Goal: Task Accomplishment & Management: Use online tool/utility

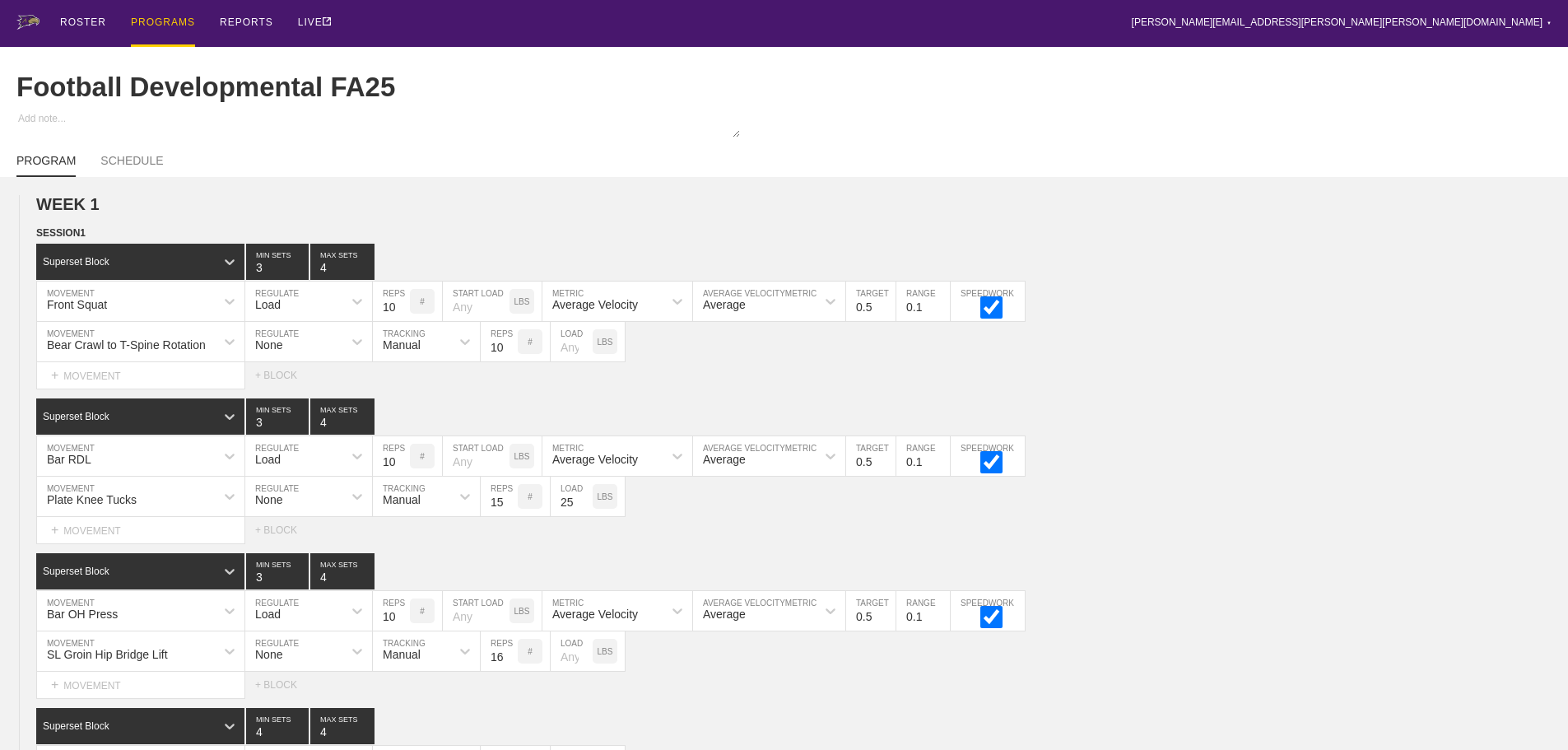
click at [561, 12] on div "ROSTER PROGRAMS REPORTS LIVE [PERSON_NAME][EMAIL_ADDRESS][PERSON_NAME][PERSON_N…" at bounding box center [784, 23] width 1535 height 47
click at [124, 389] on div "+ MOVEMENT" at bounding box center [140, 375] width 209 height 27
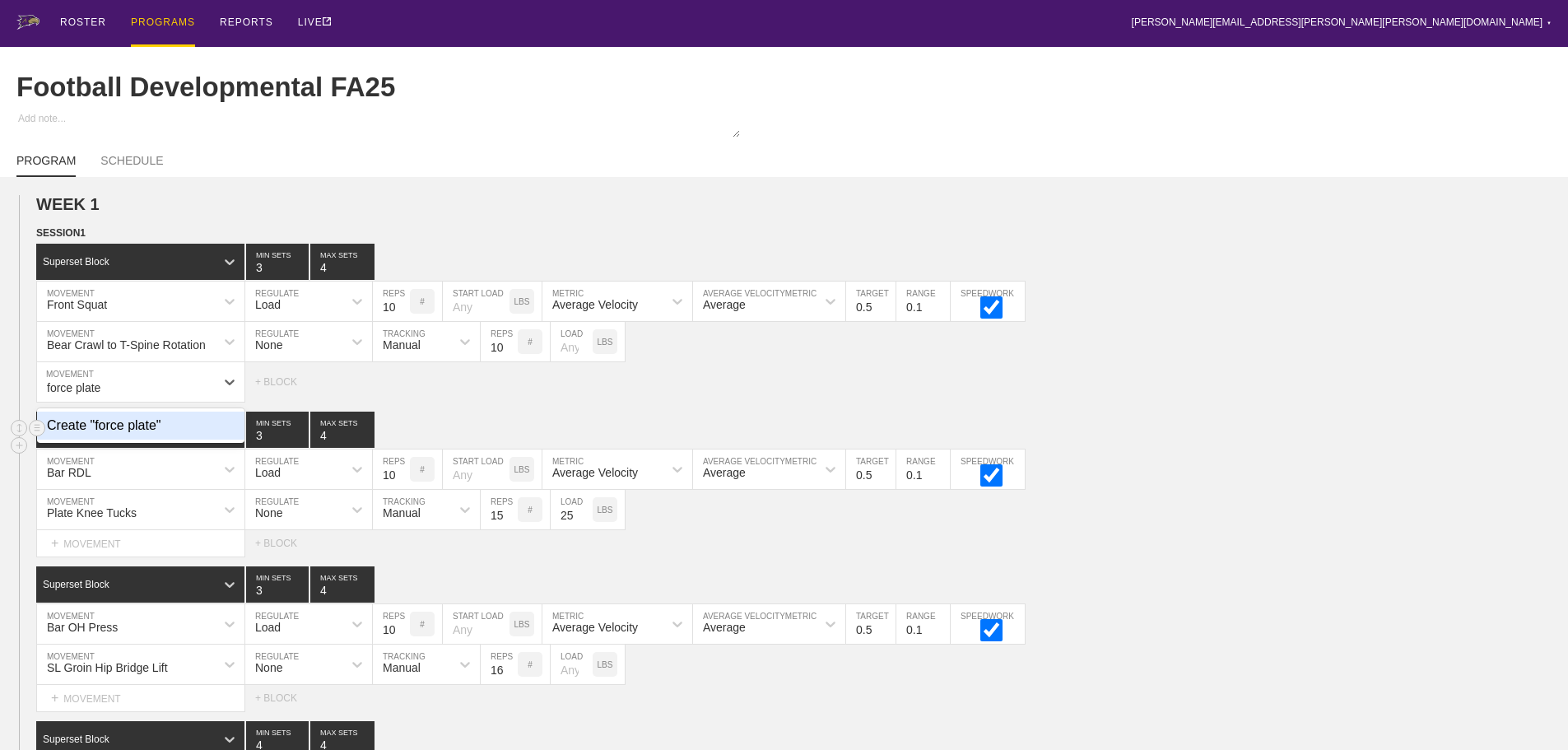
type input "force plate"
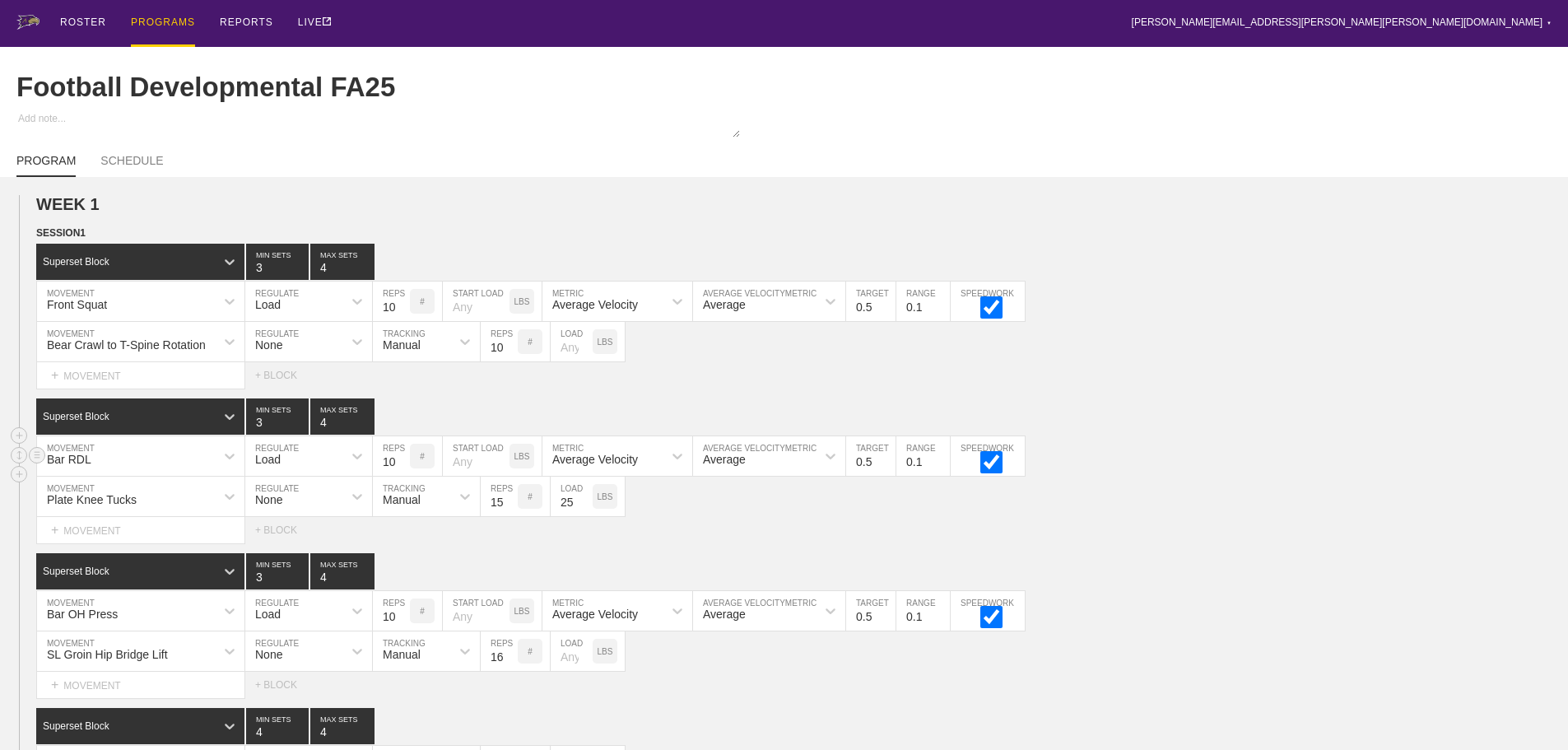
click at [1305, 458] on div "Superset Block 3 MIN SETS 4 MAX SETS DUPLICATE INSERT MOVEMENT AFTER DELETE Bar…" at bounding box center [784, 470] width 1568 height 145
click at [94, 21] on div "ROSTER" at bounding box center [82, 23] width 46 height 47
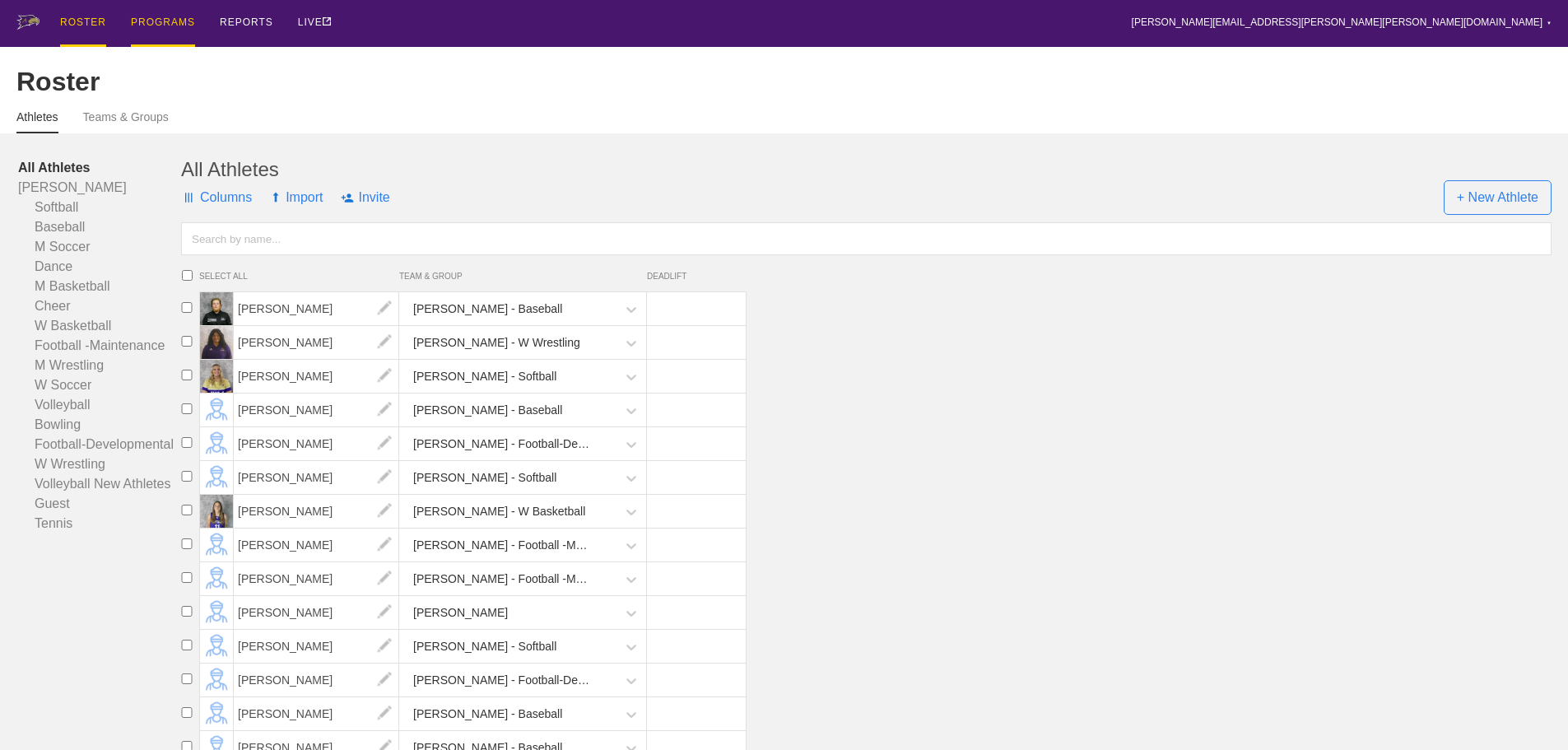
click at [155, 18] on div "PROGRAMS" at bounding box center [163, 23] width 64 height 47
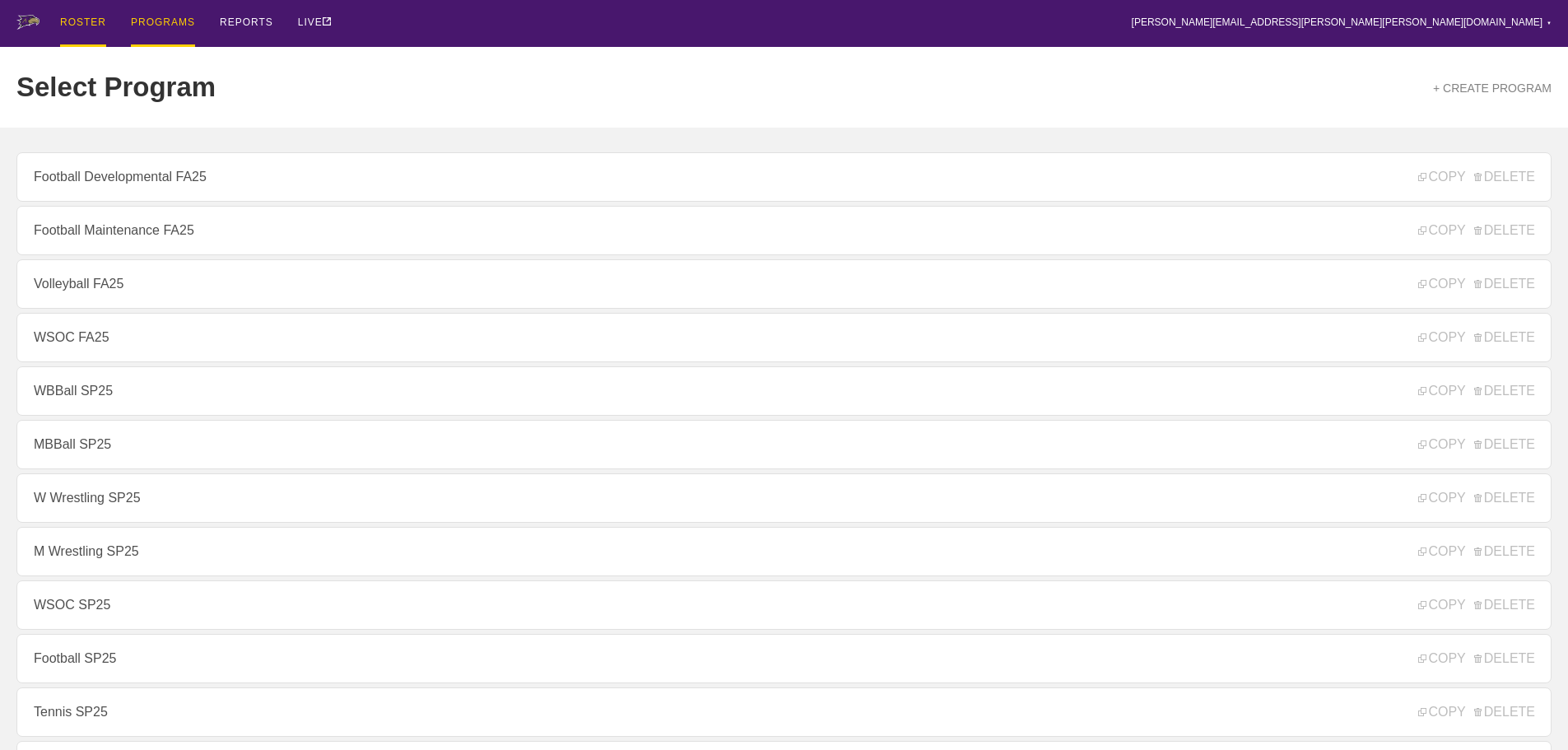
click at [82, 18] on div "ROSTER" at bounding box center [82, 23] width 46 height 47
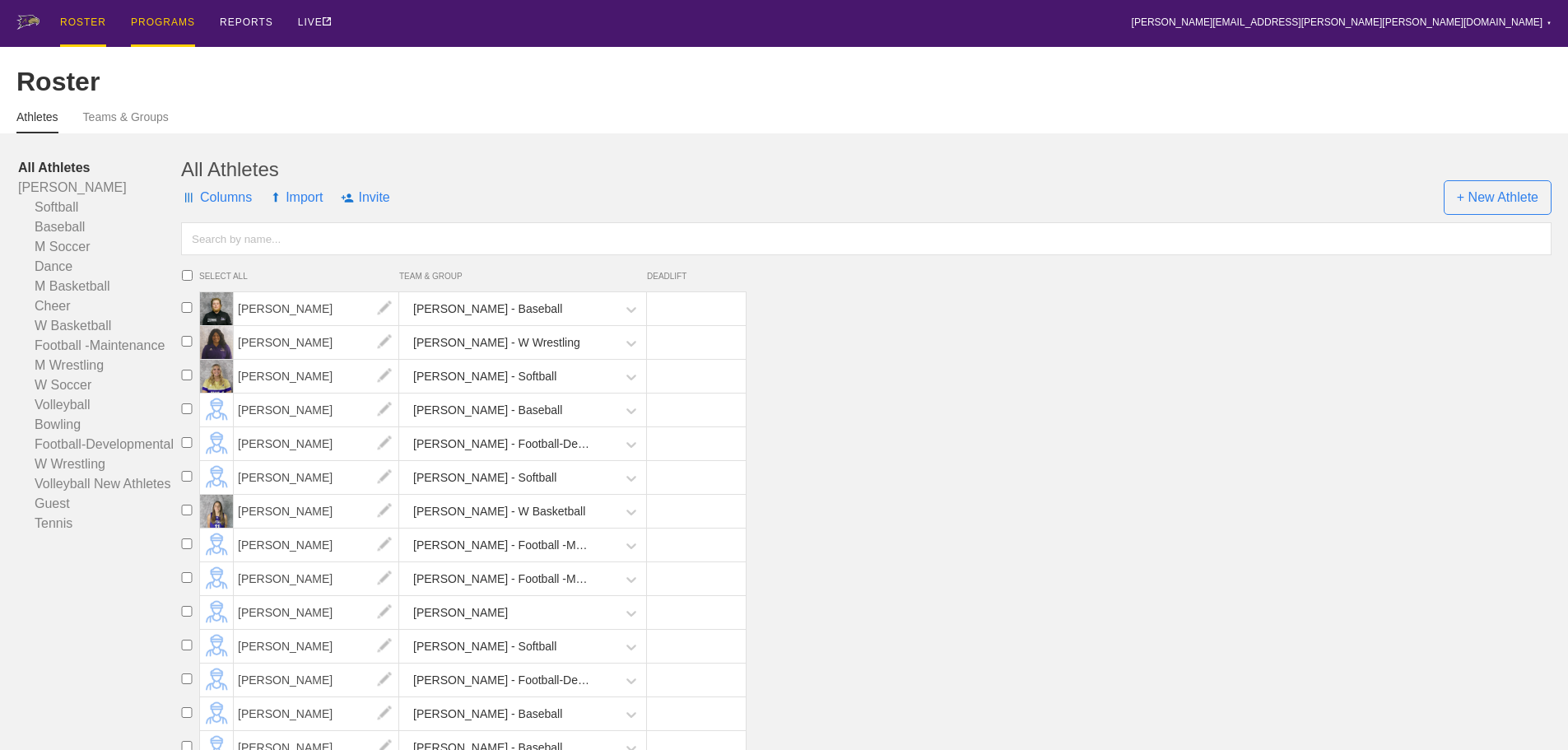
click at [167, 21] on div "PROGRAMS" at bounding box center [163, 23] width 64 height 47
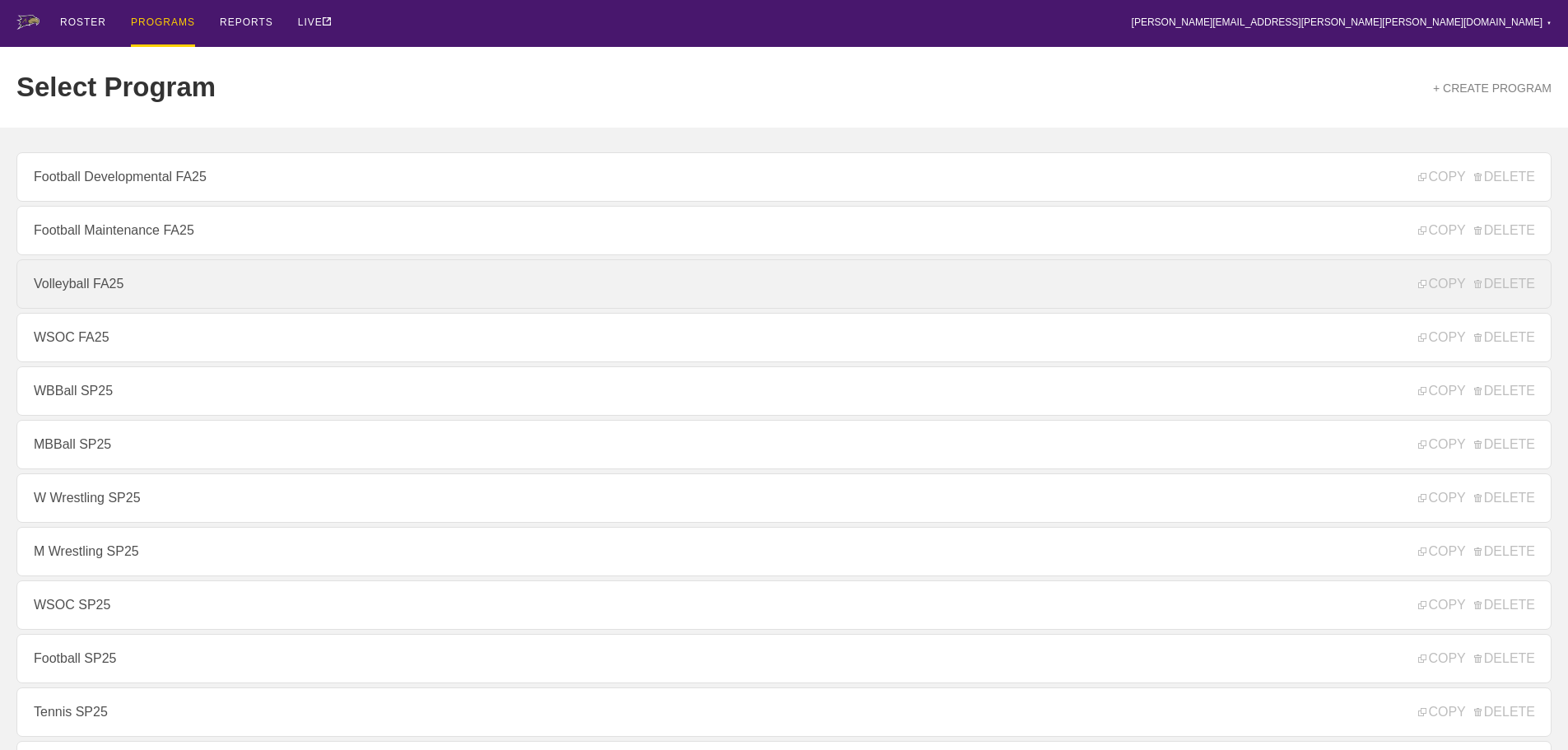
click at [145, 297] on link "Volleyball FA25" at bounding box center [784, 283] width 1535 height 49
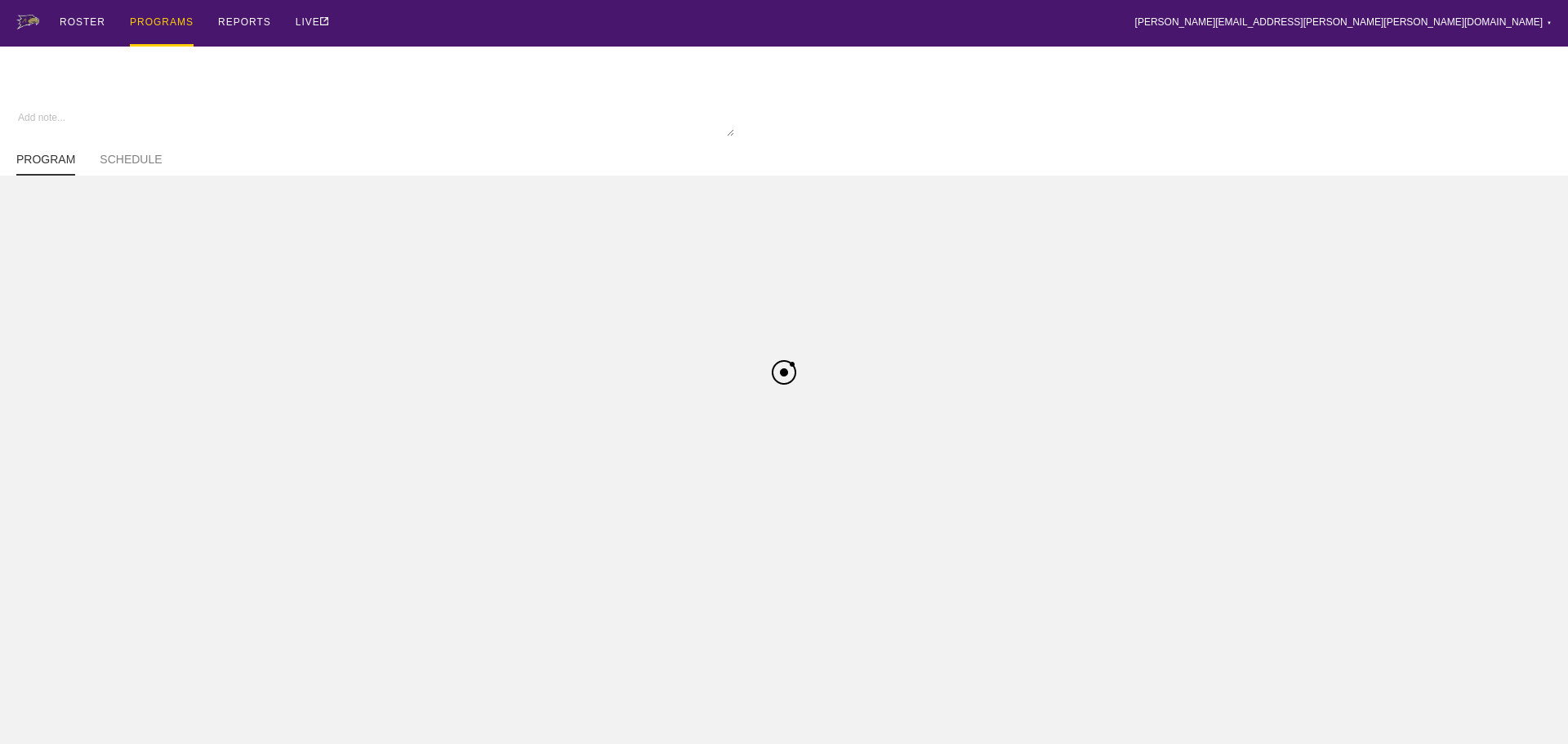
type textarea "x"
type input "Volleyball FA25"
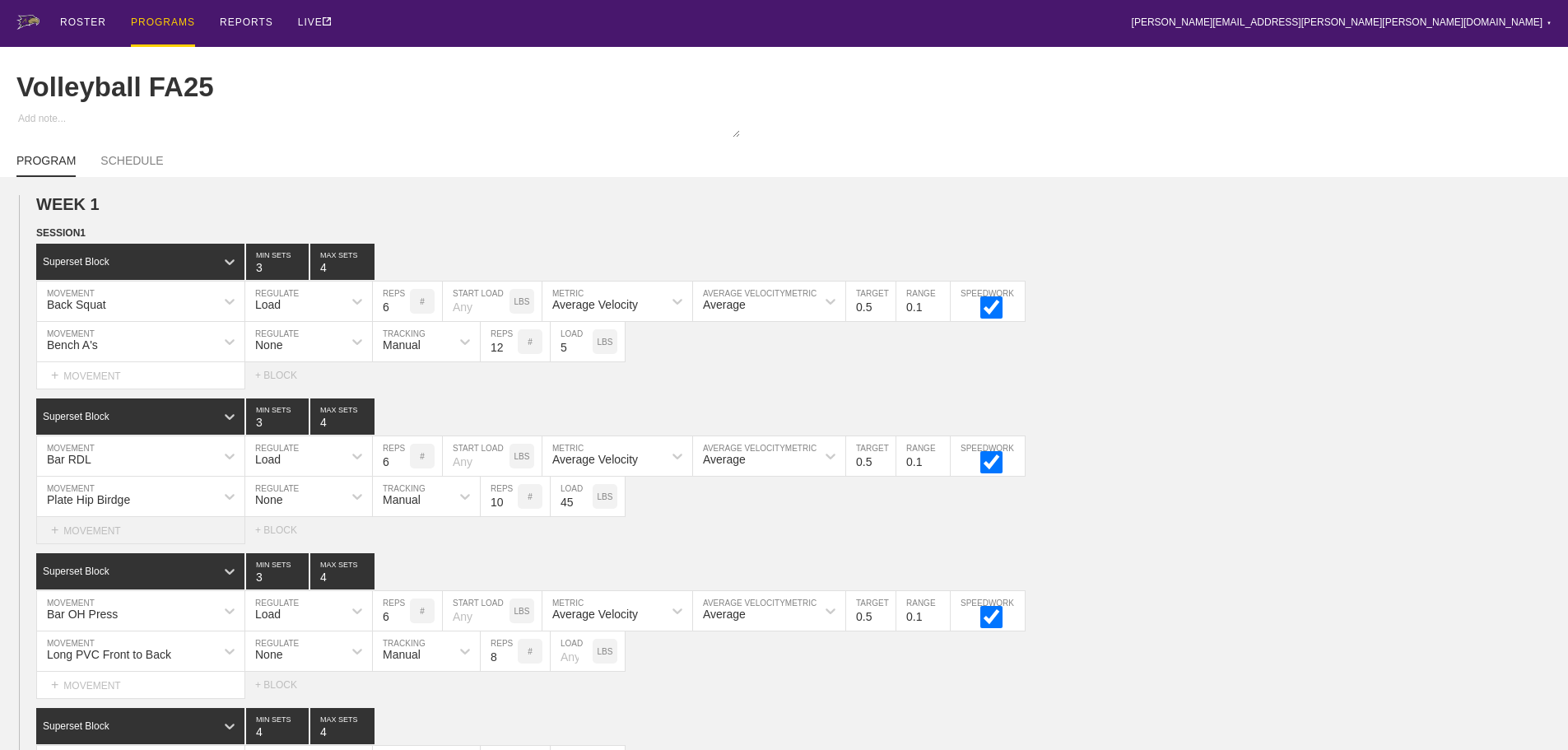
click at [128, 544] on div "+ MOVEMENT" at bounding box center [140, 530] width 209 height 27
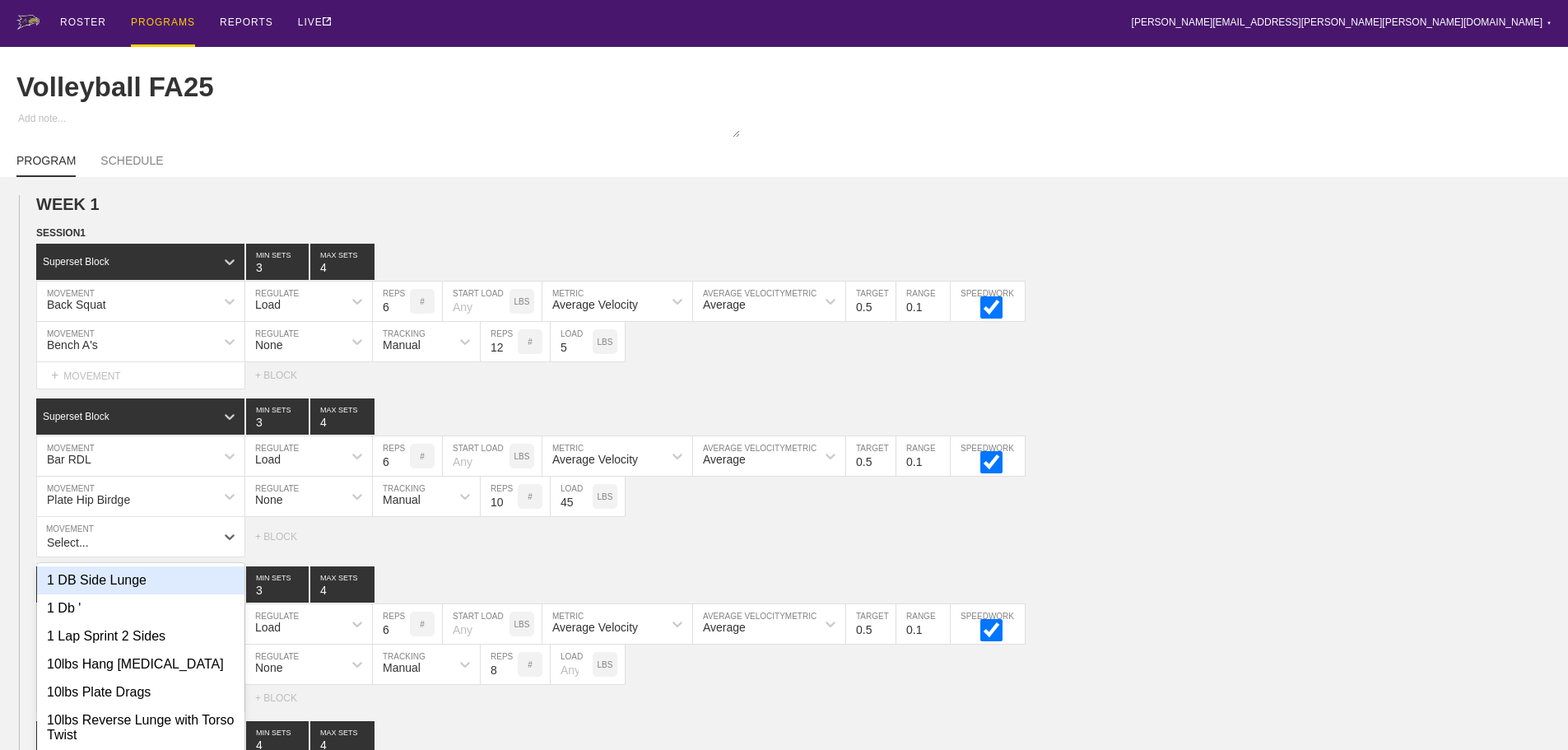
scroll to position [79, 0]
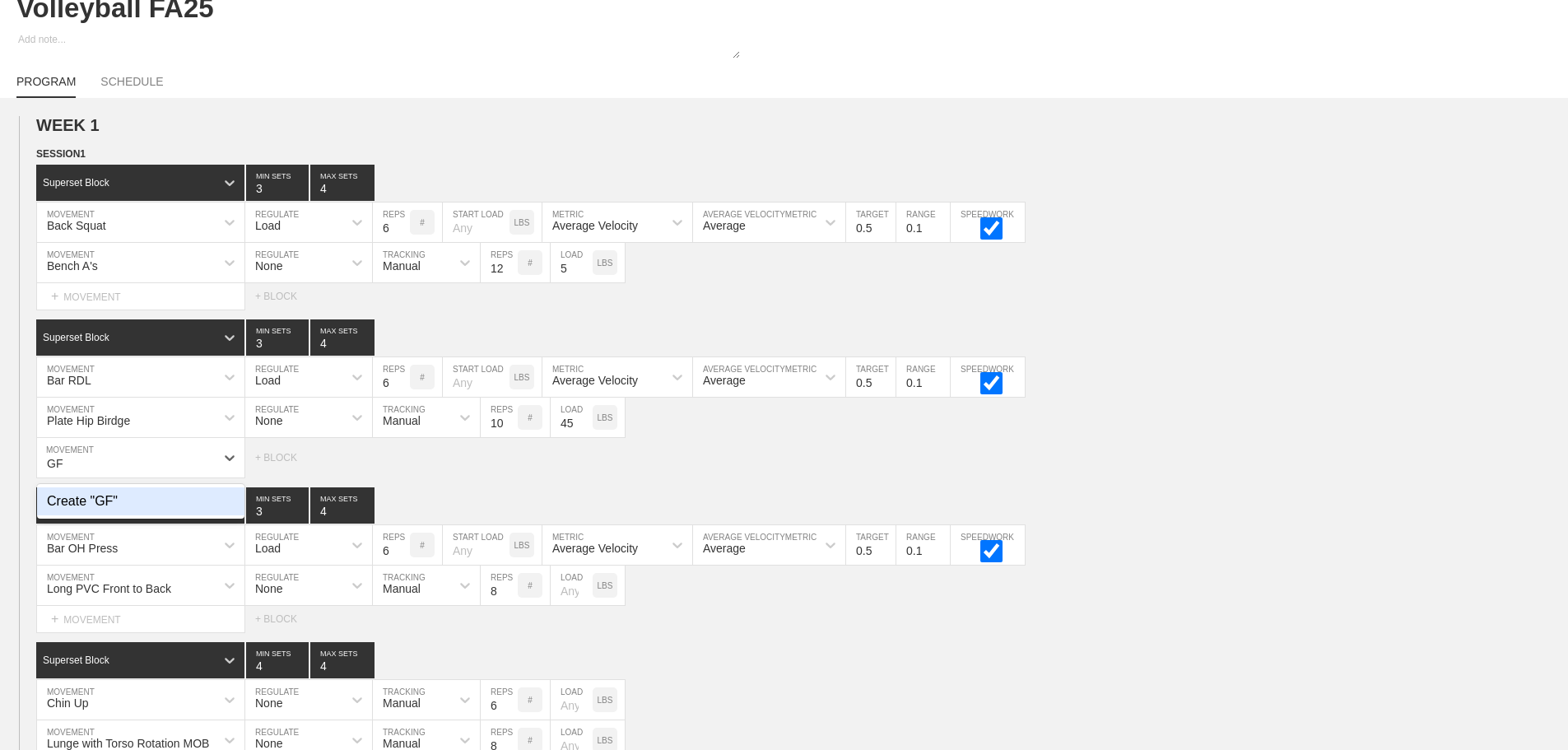
type input "G"
type input "Force plate IMTP"
click at [87, 474] on div "+ MOVEMENT" at bounding box center [140, 457] width 209 height 41
click at [161, 515] on div "Create "Force Plate IMTP"" at bounding box center [140, 501] width 207 height 28
type input "Force Plate IMTP"
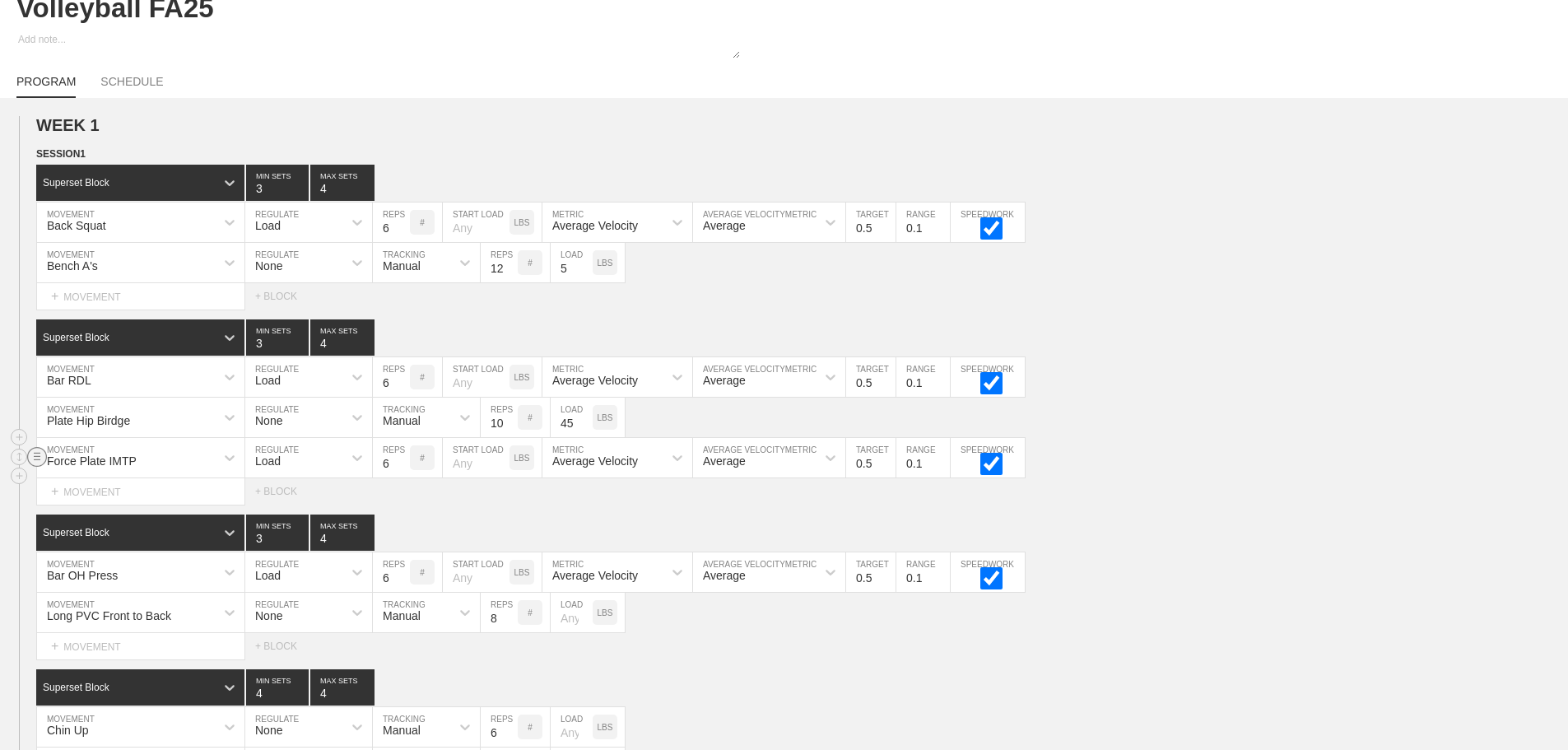
click at [36, 466] on circle at bounding box center [37, 456] width 19 height 19
click at [101, 498] on div "DELETE" at bounding box center [115, 501] width 132 height 25
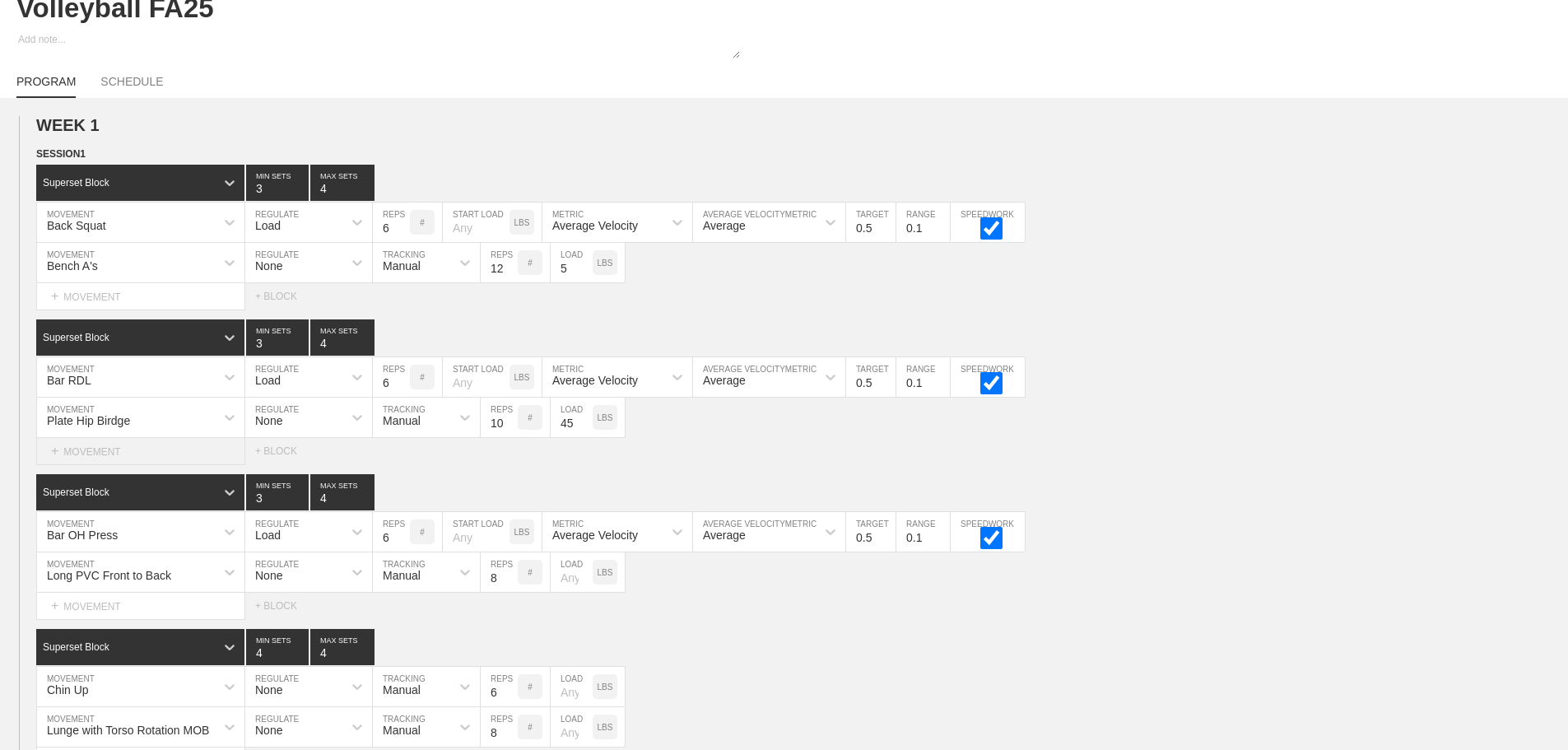
click at [194, 461] on div "+ MOVEMENT" at bounding box center [140, 450] width 209 height 27
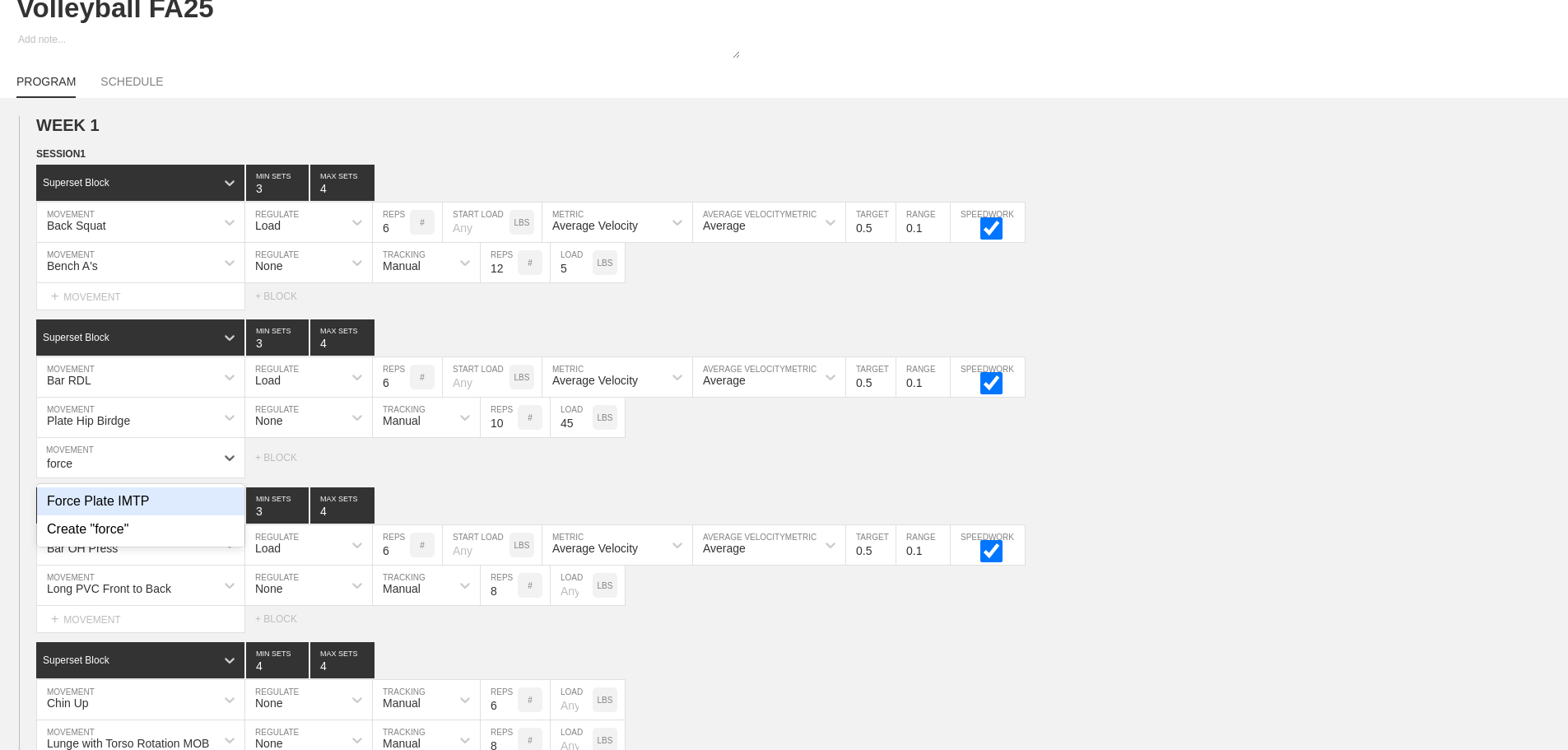
type input "force"
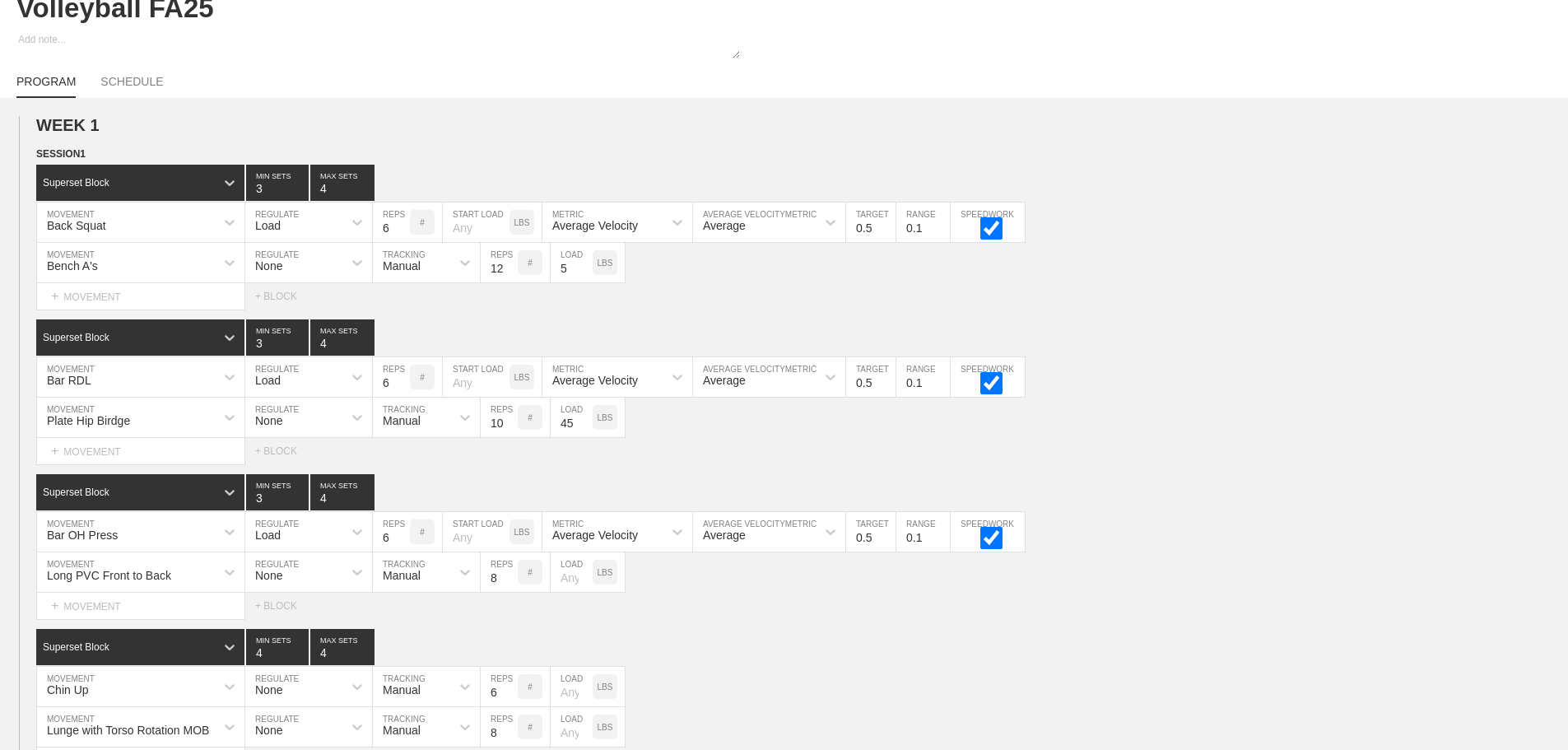
click at [1162, 463] on div "Select... MOVEMENT + MOVEMENT + BLOCK" at bounding box center [784, 450] width 1568 height 26
